Goal: Obtain resource: Obtain resource

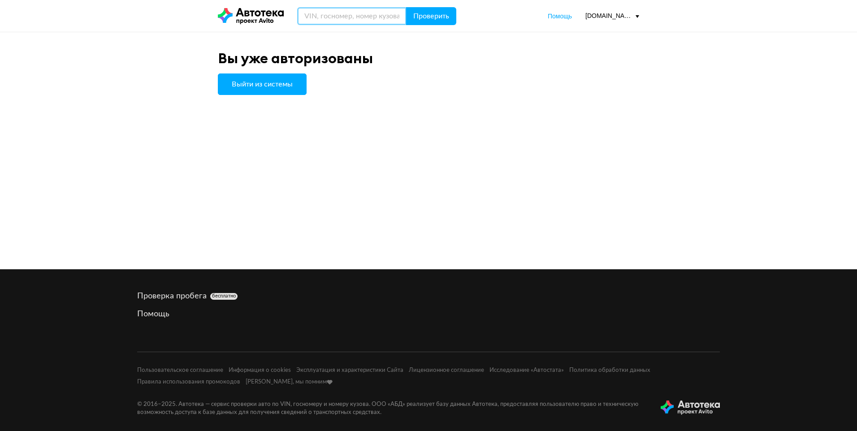
click at [365, 9] on input "text" at bounding box center [351, 16] width 109 height 18
paste input "[US_VEHICLE_IDENTIFICATION_NUMBER]"
type input "[US_VEHICLE_IDENTIFICATION_NUMBER]"
click at [426, 18] on span "Проверить" at bounding box center [431, 16] width 36 height 7
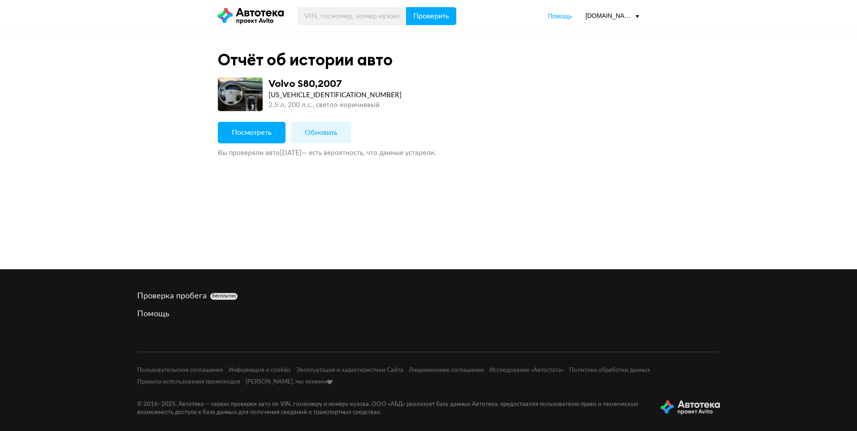
click at [246, 134] on span "Посмотреть" at bounding box center [252, 132] width 40 height 7
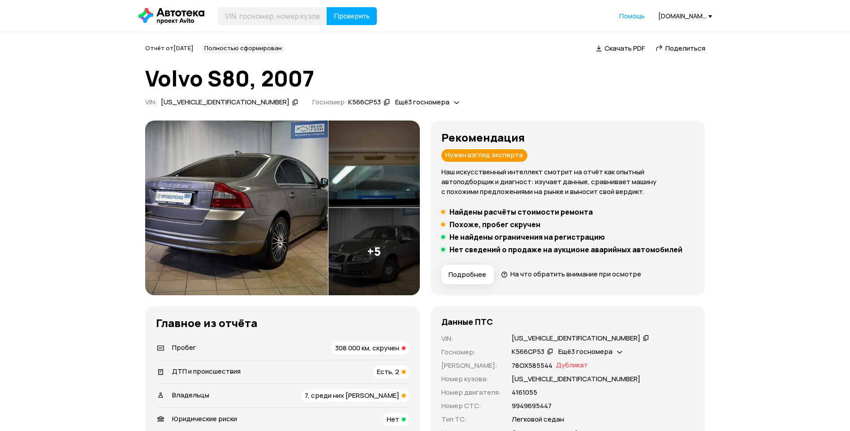
click at [681, 47] on span "Поделиться" at bounding box center [685, 47] width 40 height 9
